Goal: Contribute content: Add original content to the website for others to see

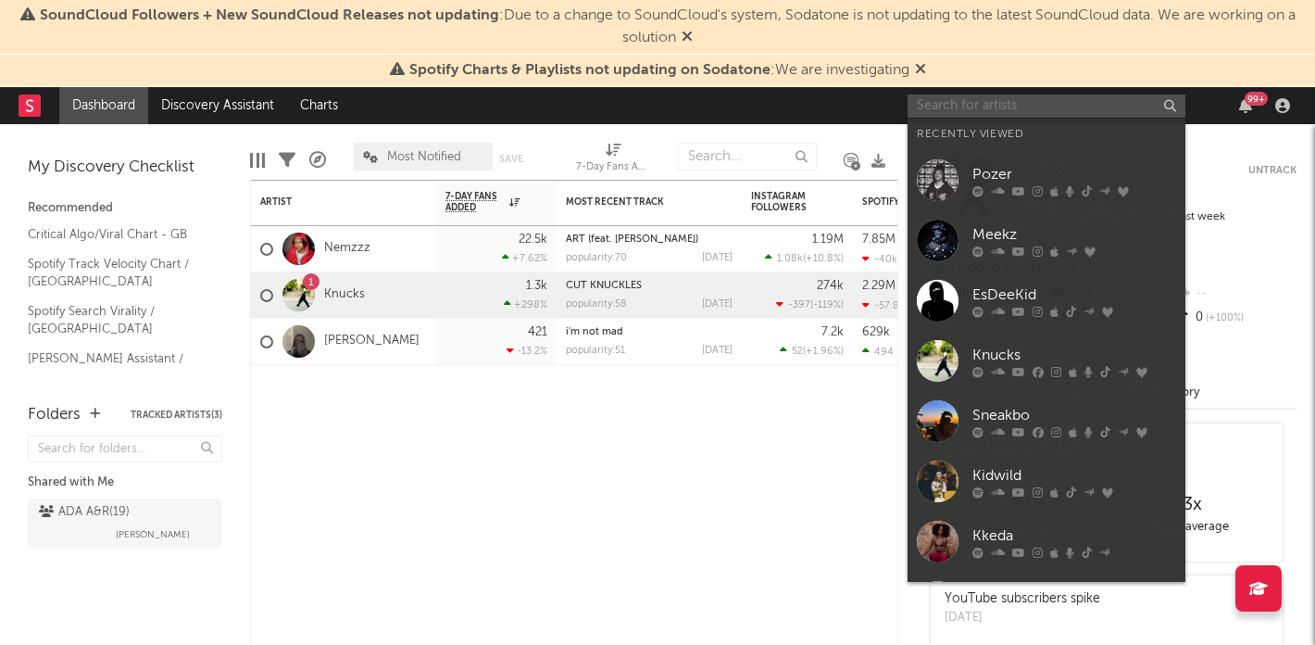
click at [1074, 105] on input "text" at bounding box center [1047, 105] width 278 height 23
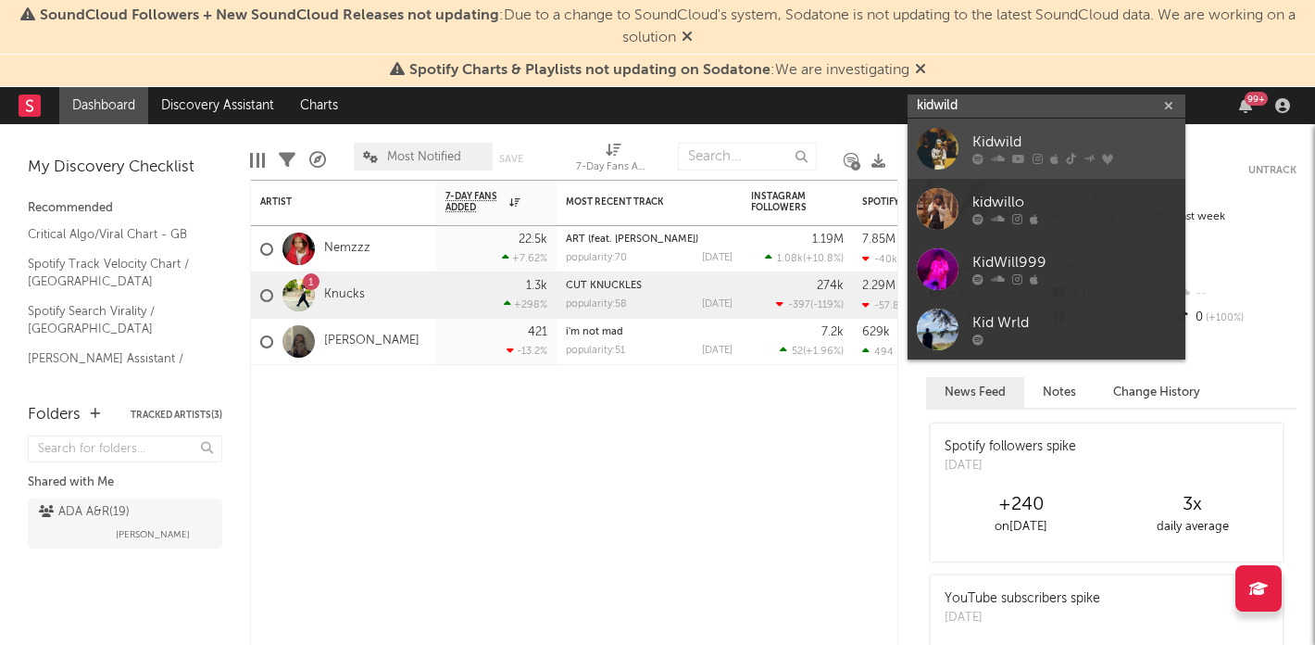
type input "kidwild"
click at [940, 133] on div at bounding box center [938, 149] width 42 height 42
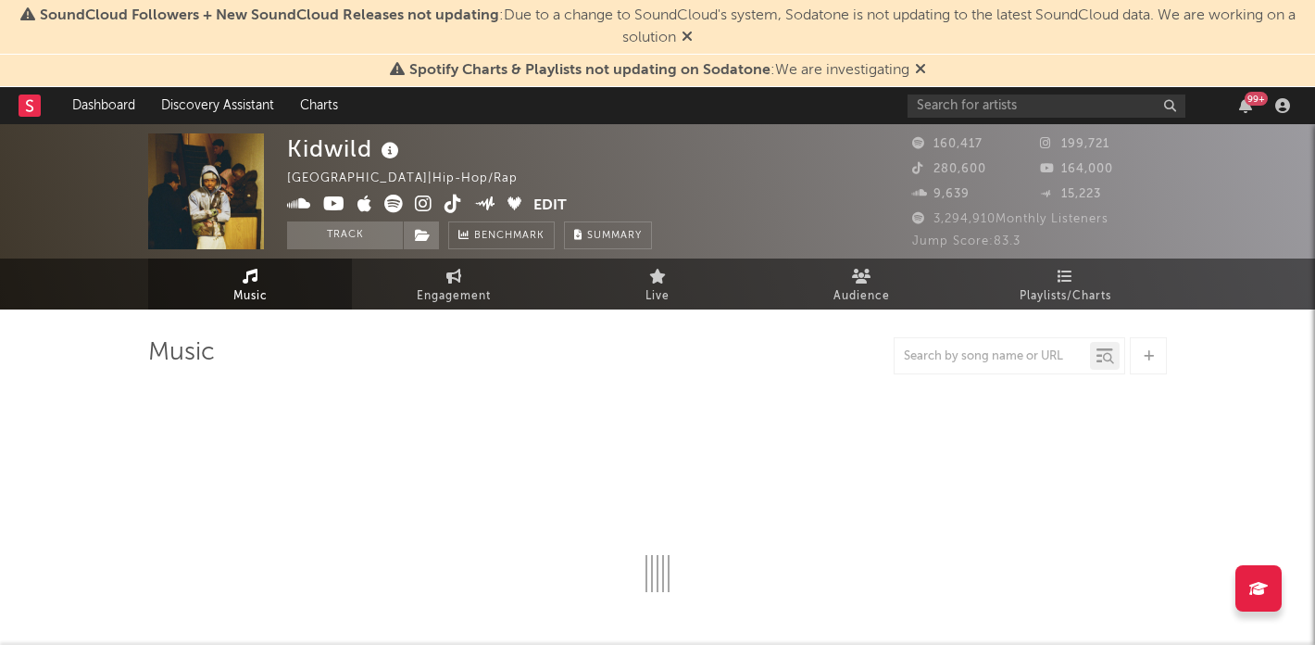
select select "6m"
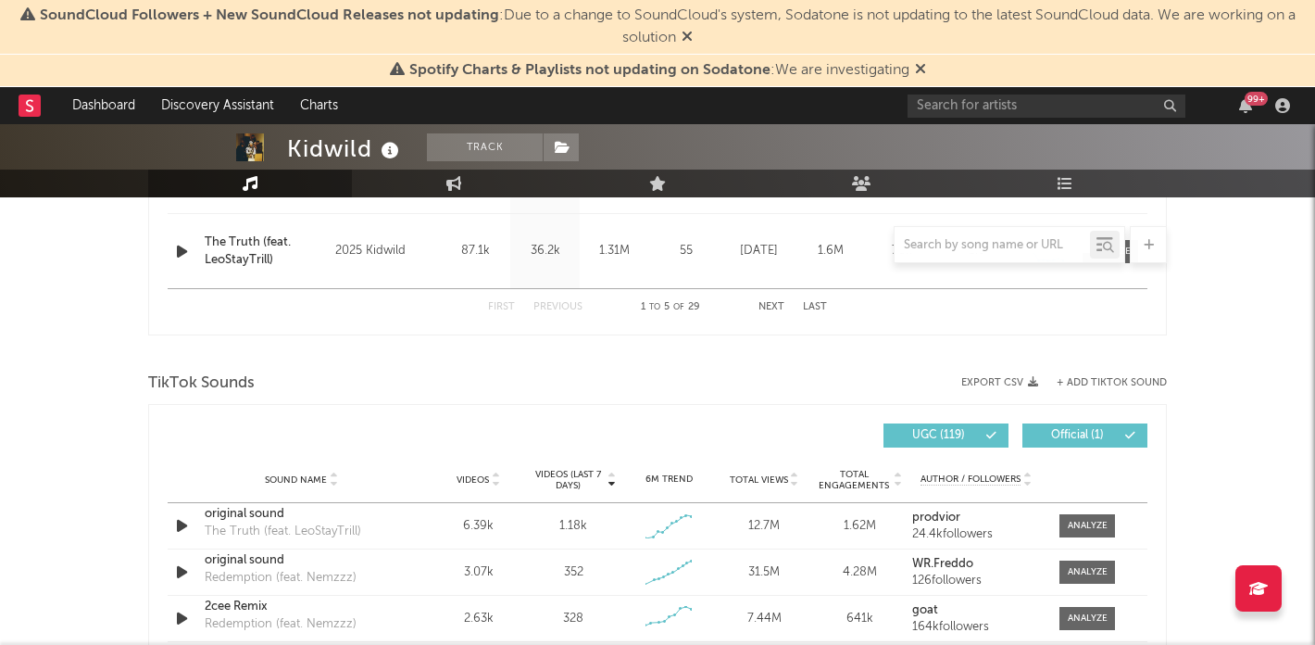
scroll to position [1172, 0]
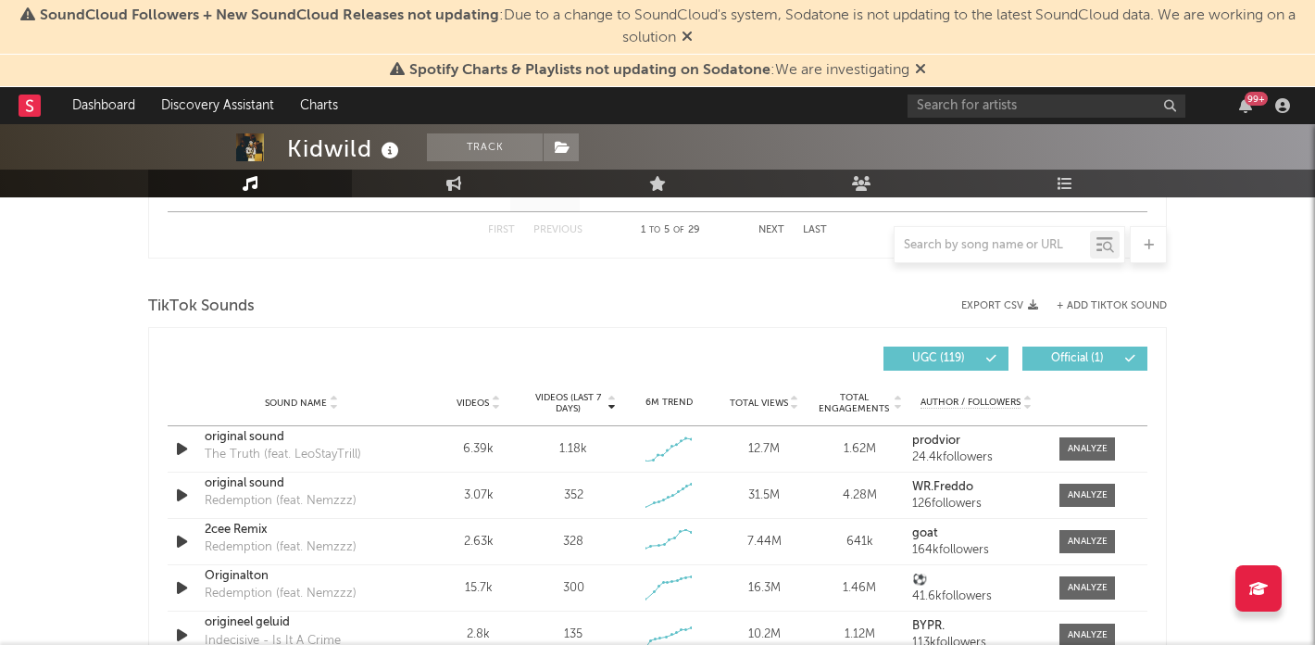
click at [1086, 354] on span "Official ( 1 )" at bounding box center [1076, 358] width 85 height 11
click at [959, 353] on span "UGC ( 119 )" at bounding box center [938, 358] width 85 height 11
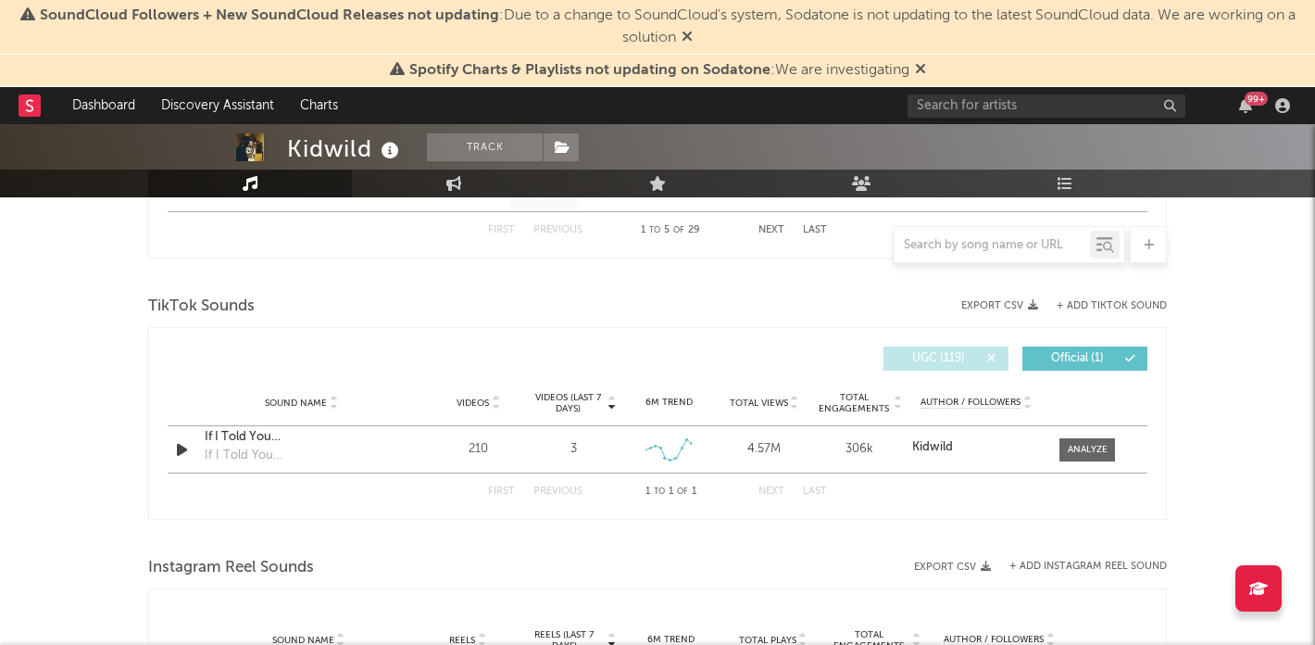
click at [959, 353] on span "UGC ( 119 )" at bounding box center [938, 358] width 85 height 11
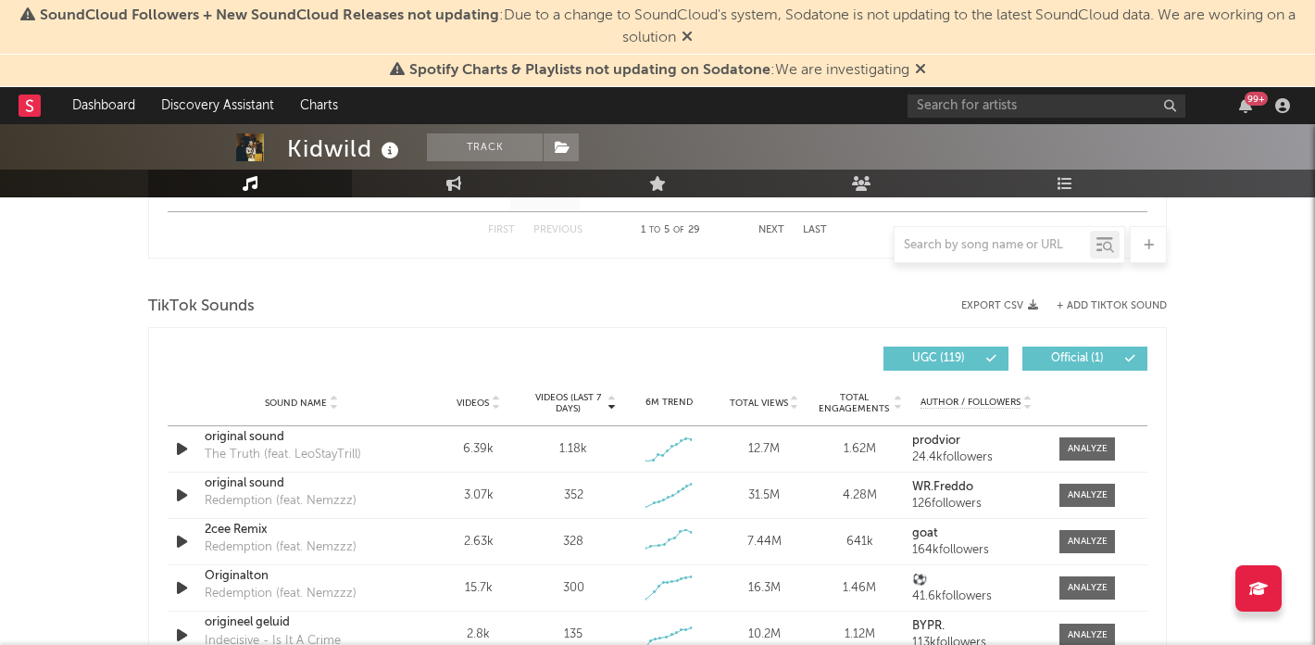
click at [1096, 301] on button "+ Add TikTok Sound" at bounding box center [1112, 306] width 110 height 10
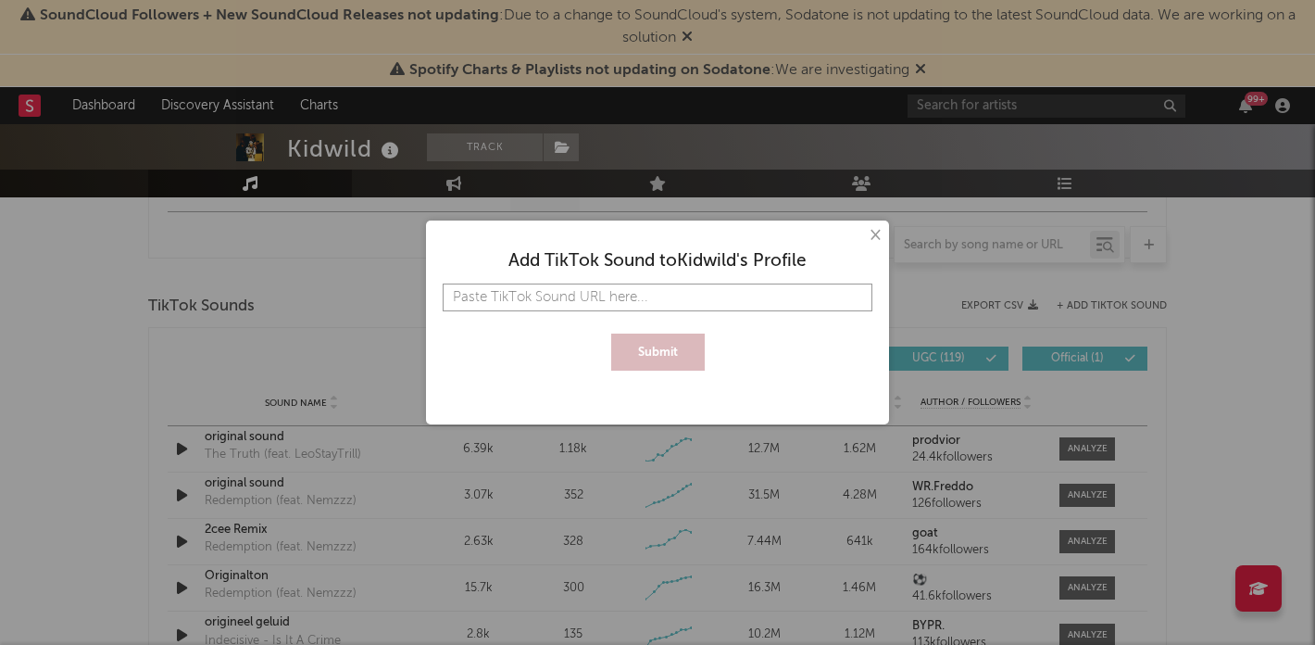
paste input "[URL][DOMAIN_NAME][PERSON_NAME]"
type input "[URL][DOMAIN_NAME][PERSON_NAME]"
click at [663, 338] on button "Submit" at bounding box center [658, 351] width 94 height 37
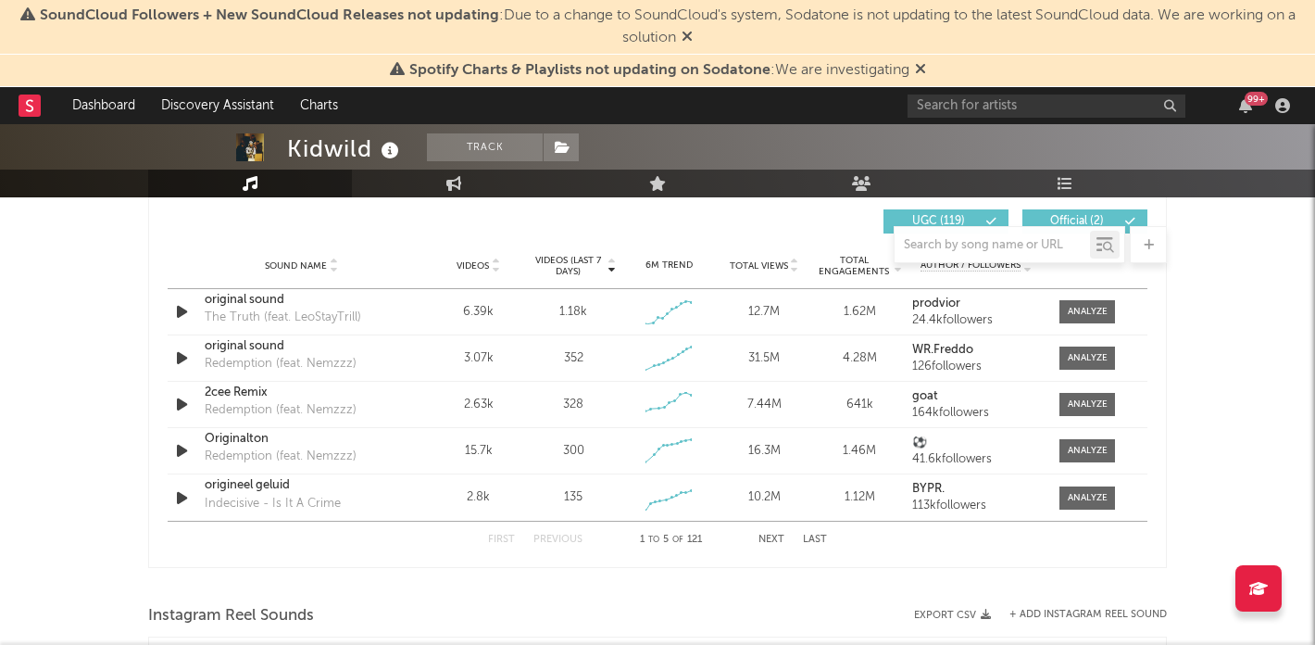
scroll to position [1244, 0]
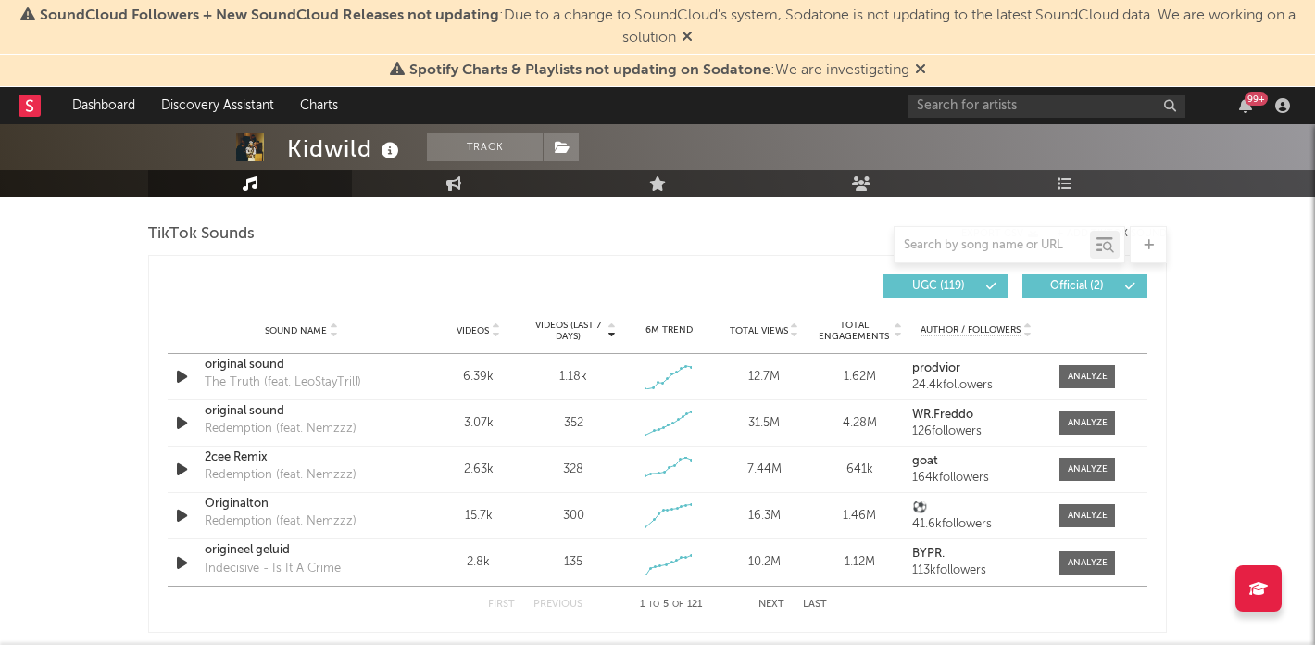
click at [1074, 282] on span "Official ( 2 )" at bounding box center [1076, 286] width 85 height 11
click at [938, 286] on span at bounding box center [938, 286] width 3 height 11
click at [1132, 283] on icon at bounding box center [1129, 286] width 11 height 11
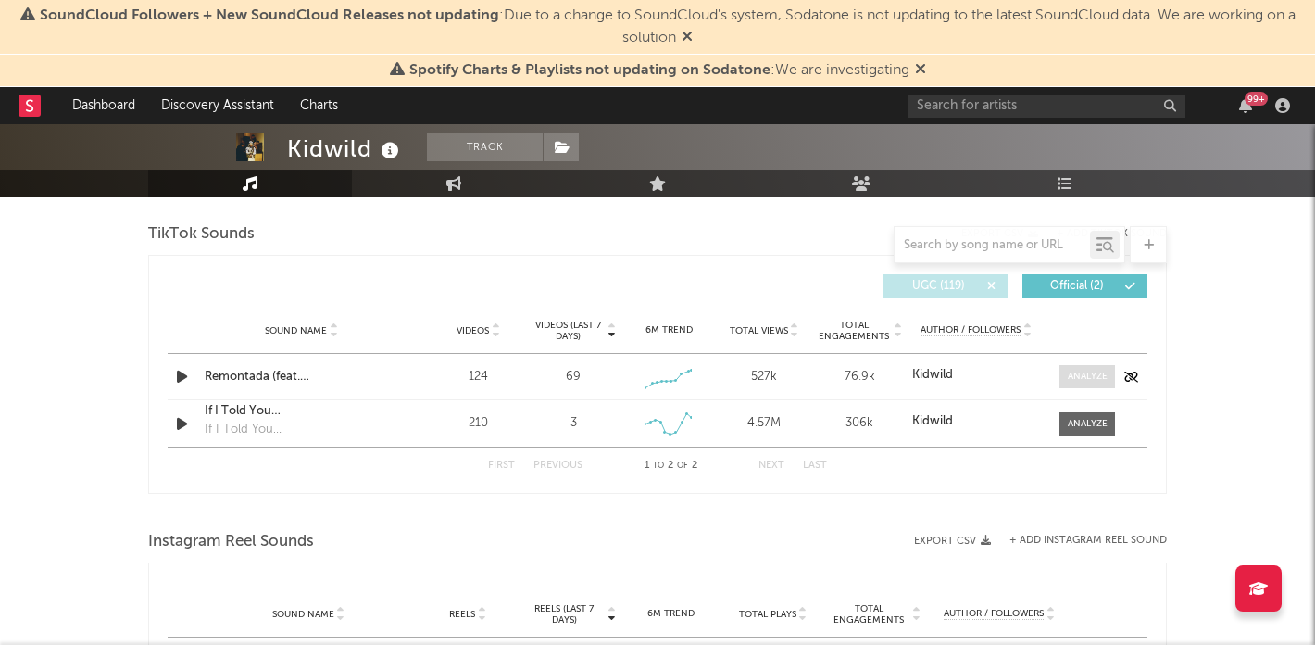
click at [1084, 365] on span at bounding box center [1087, 376] width 56 height 23
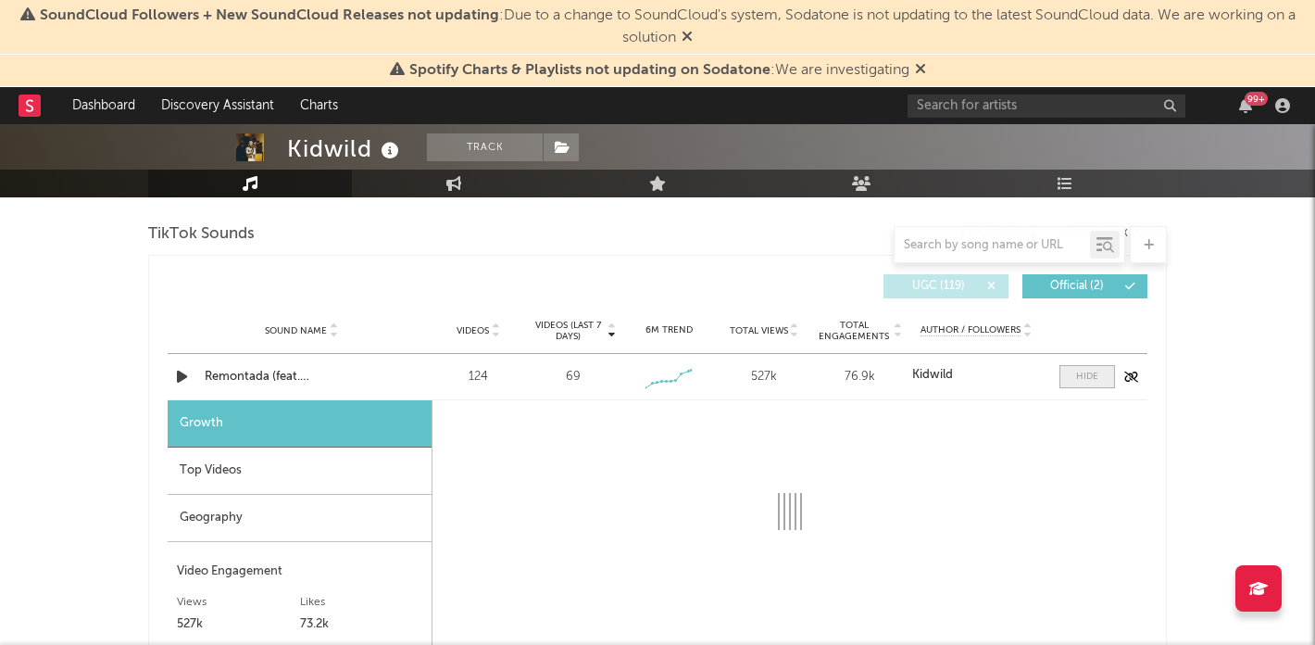
select select "1w"
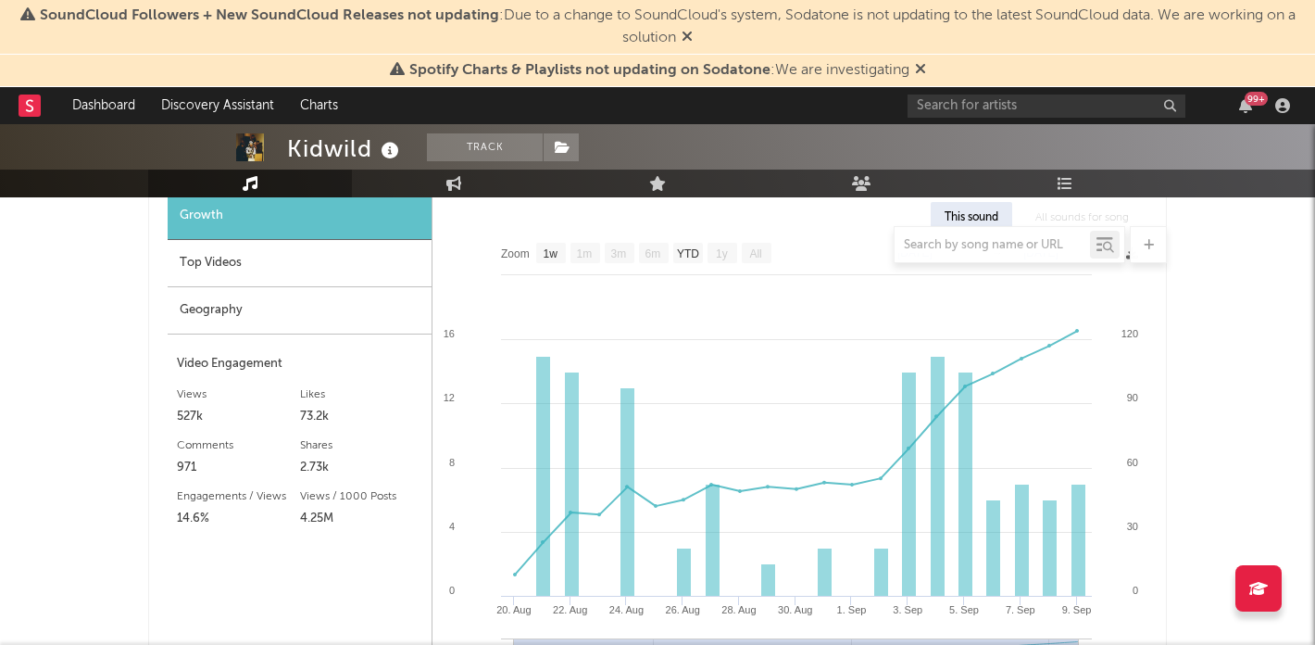
scroll to position [1453, 0]
